Goal: Task Accomplishment & Management: Use online tool/utility

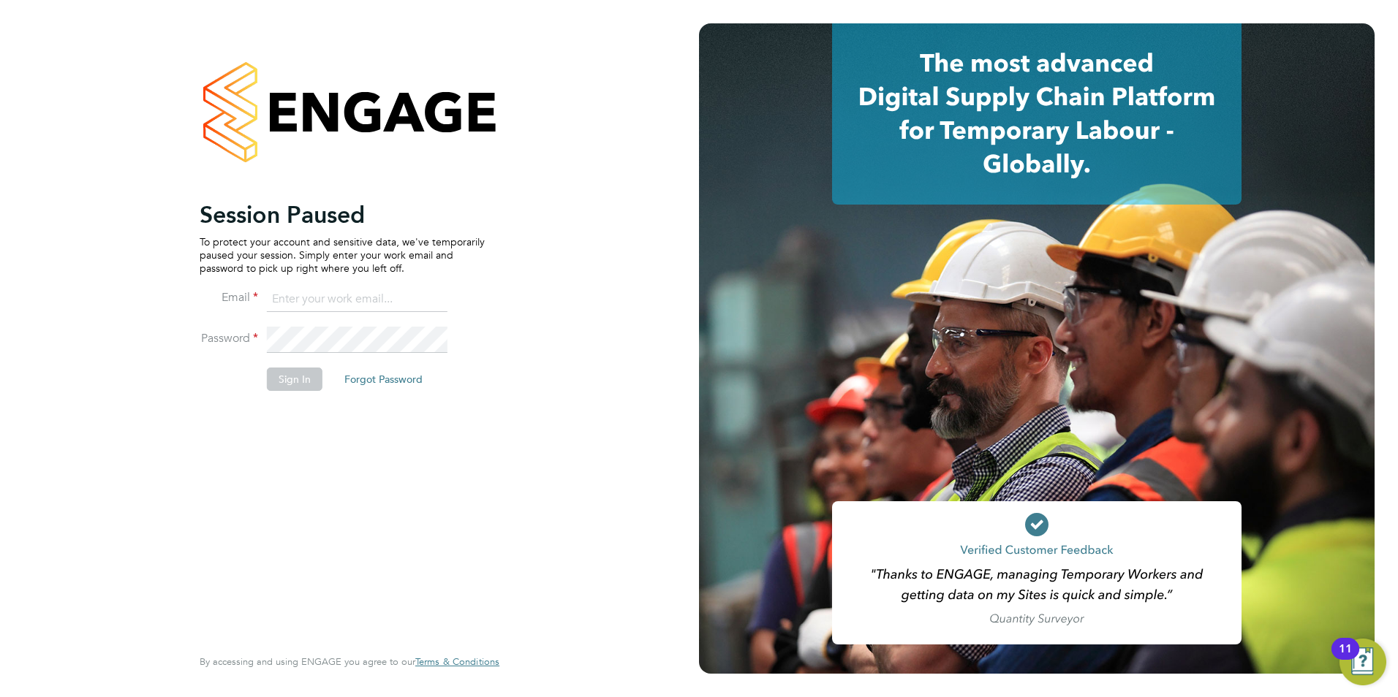
type input "[PERSON_NAME][EMAIL_ADDRESS][PERSON_NAME][DOMAIN_NAME]"
click at [297, 388] on button "Sign In" at bounding box center [295, 379] width 56 height 23
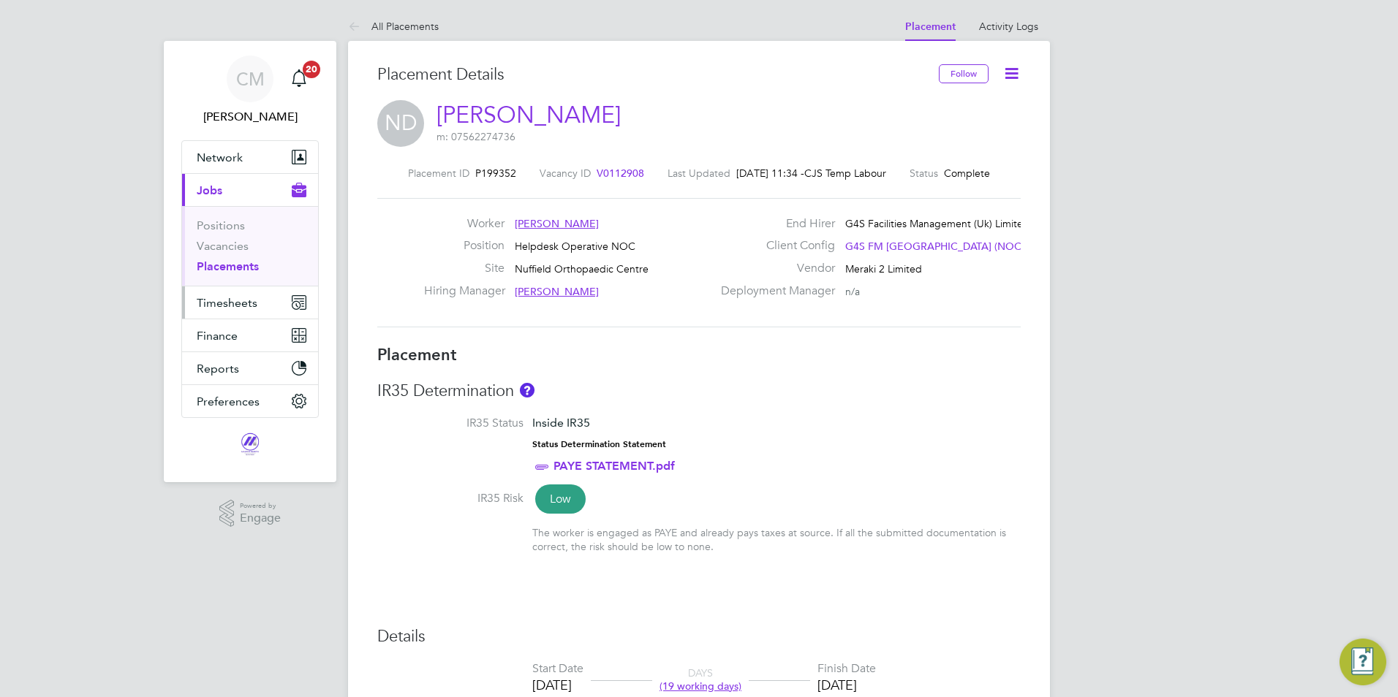
click at [274, 313] on button "Timesheets" at bounding box center [250, 303] width 136 height 32
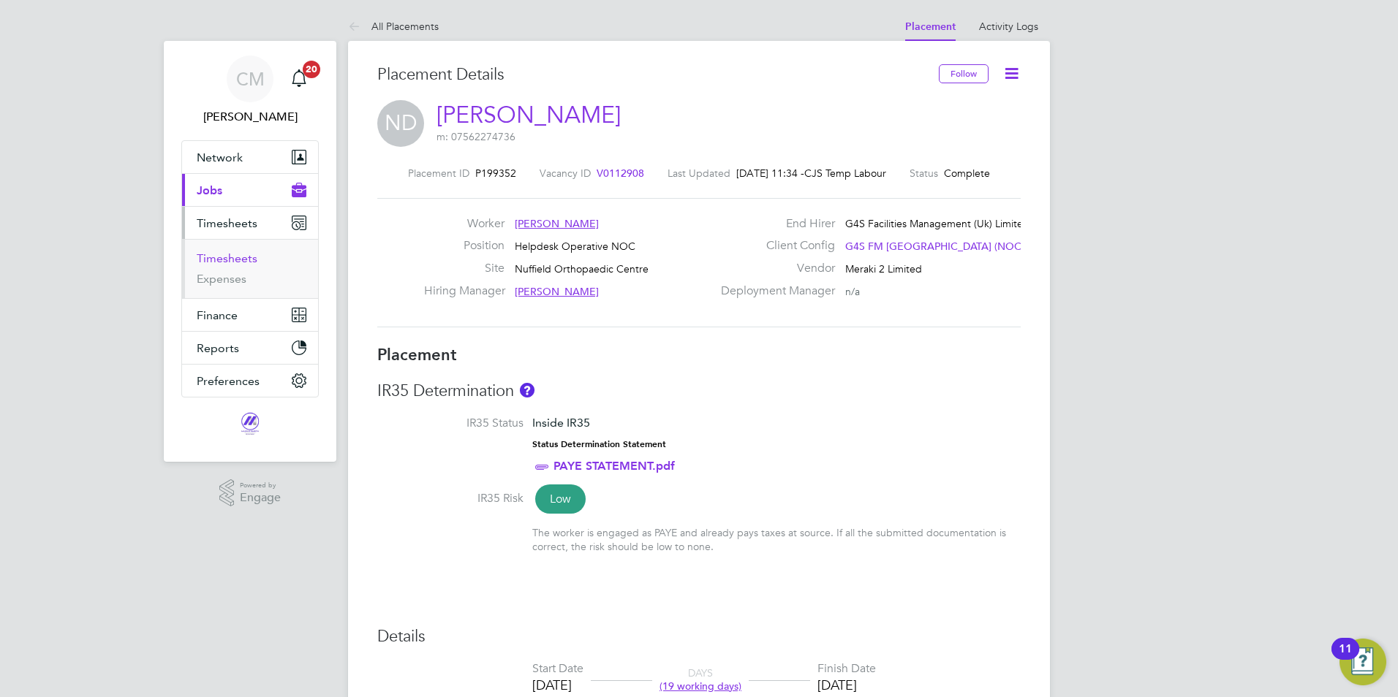
click at [244, 258] on link "Timesheets" at bounding box center [227, 258] width 61 height 14
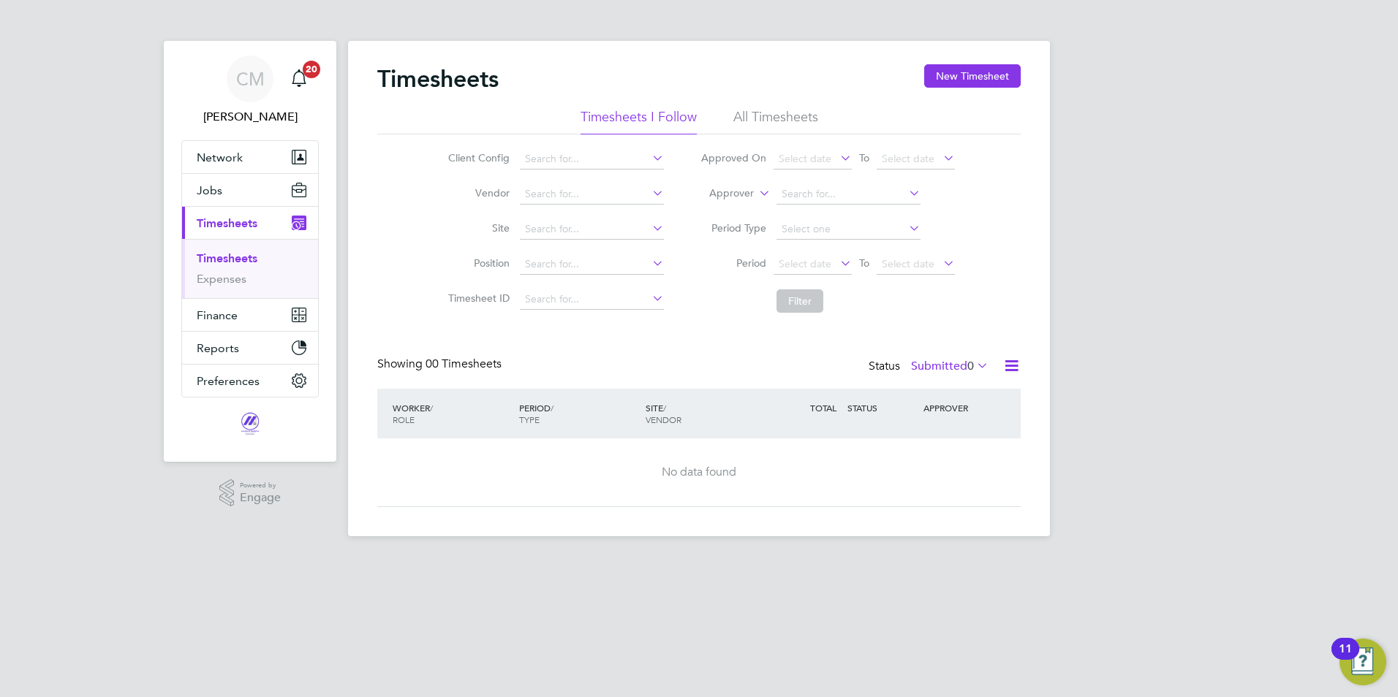
click at [241, 254] on link "Timesheets" at bounding box center [227, 258] width 61 height 14
